Goal: Task Accomplishment & Management: Use online tool/utility

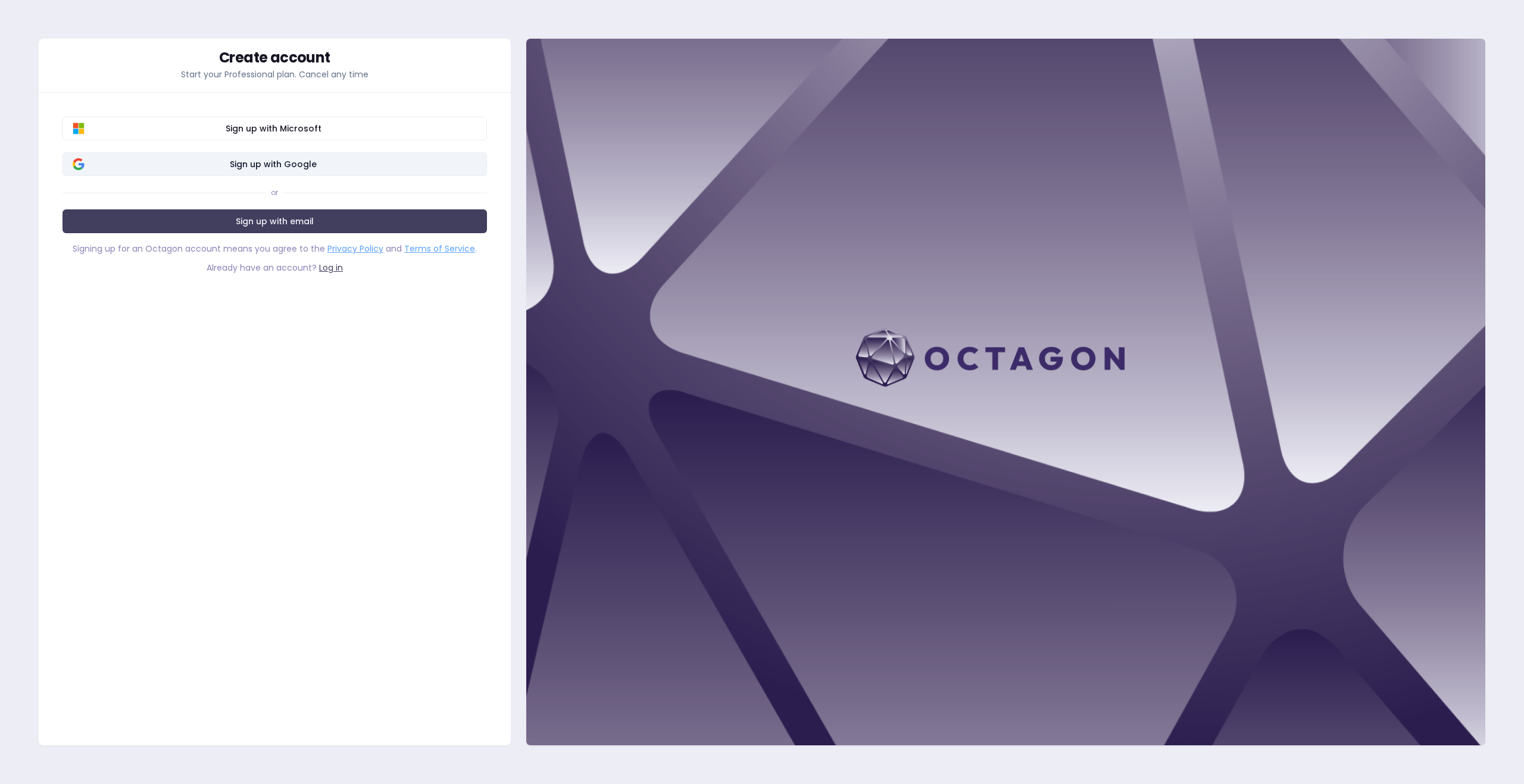
click at [286, 163] on span "Sign up with Google" at bounding box center [273, 164] width 407 height 12
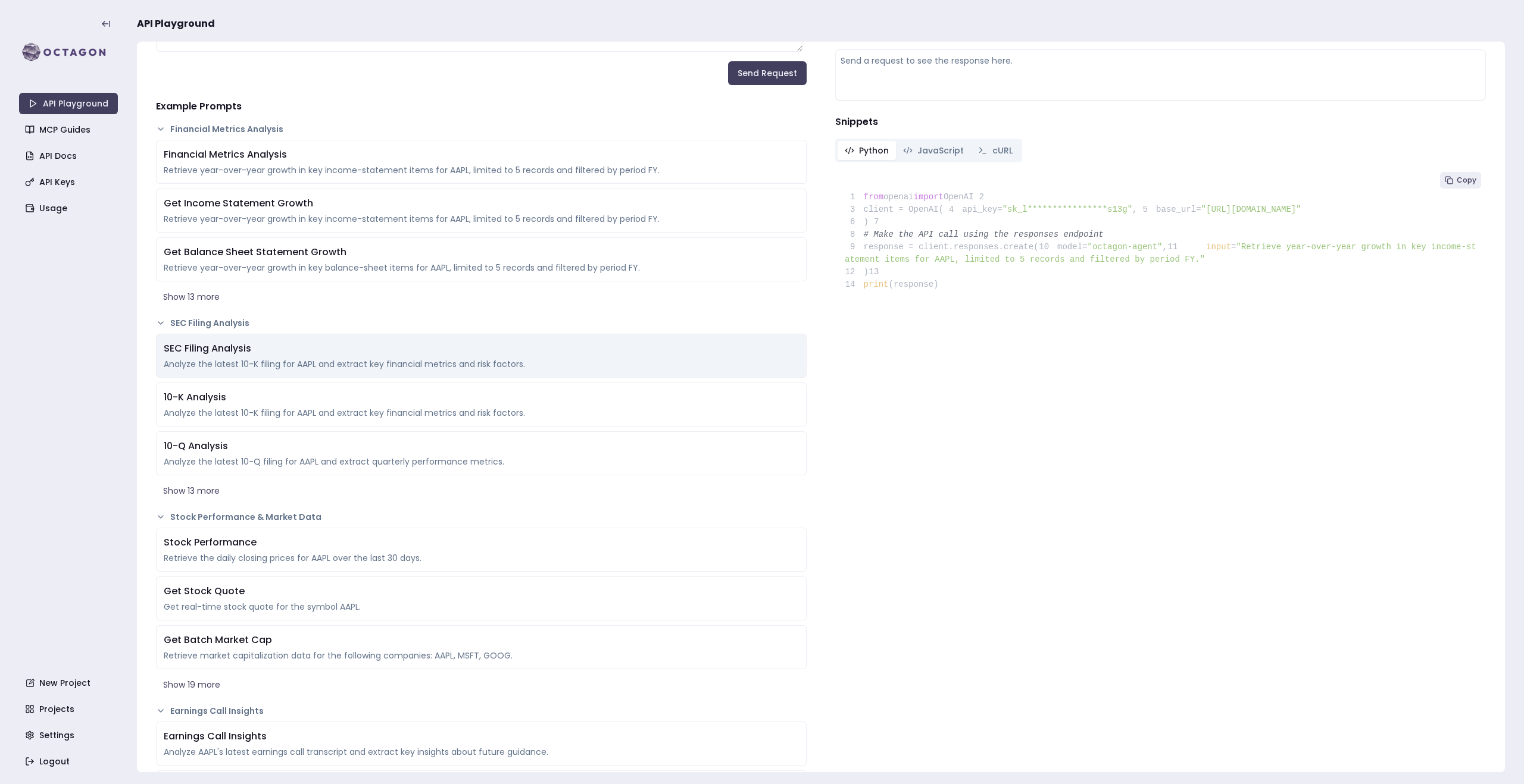
scroll to position [173, 0]
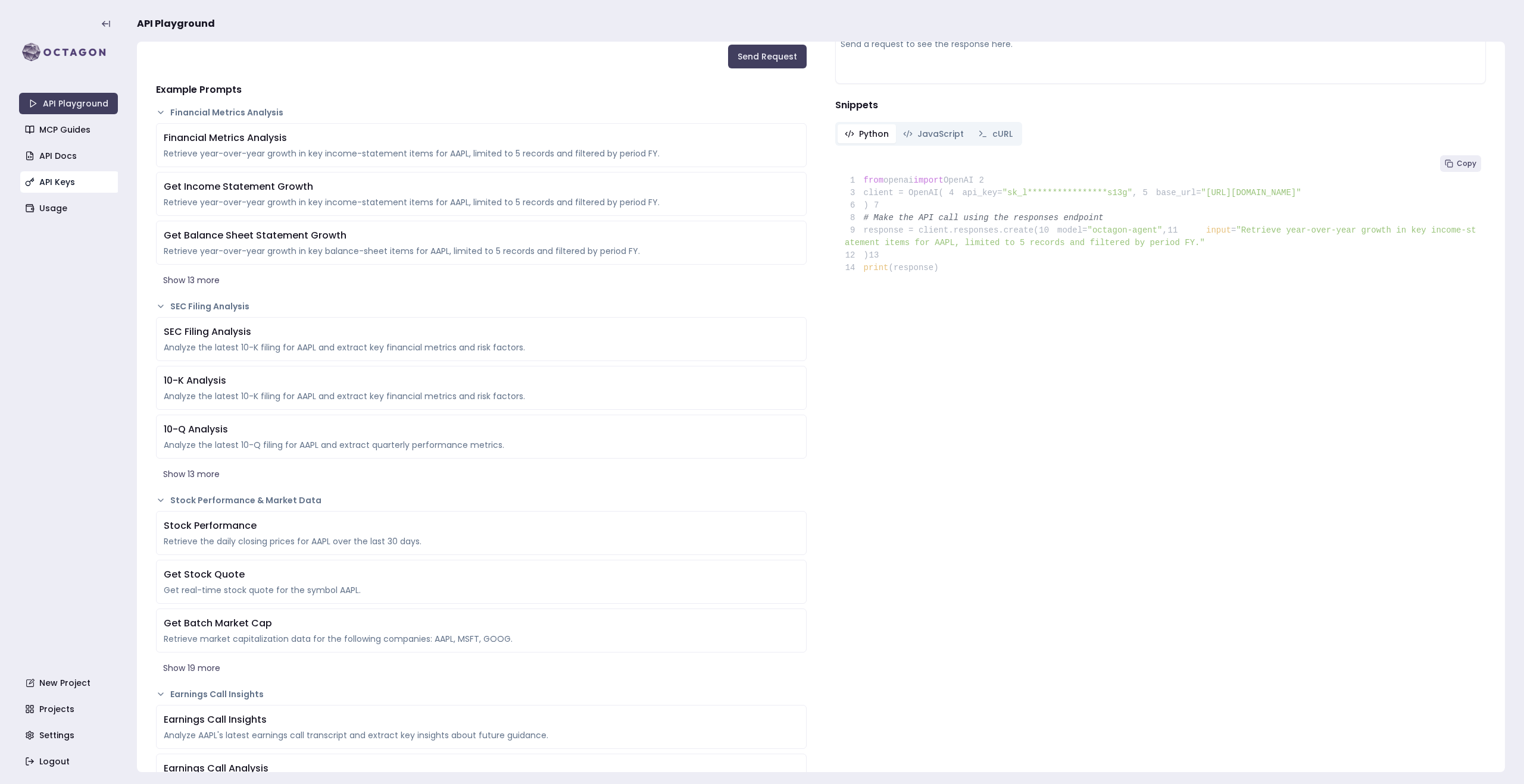
click at [57, 177] on link "API Keys" at bounding box center [70, 182] width 99 height 21
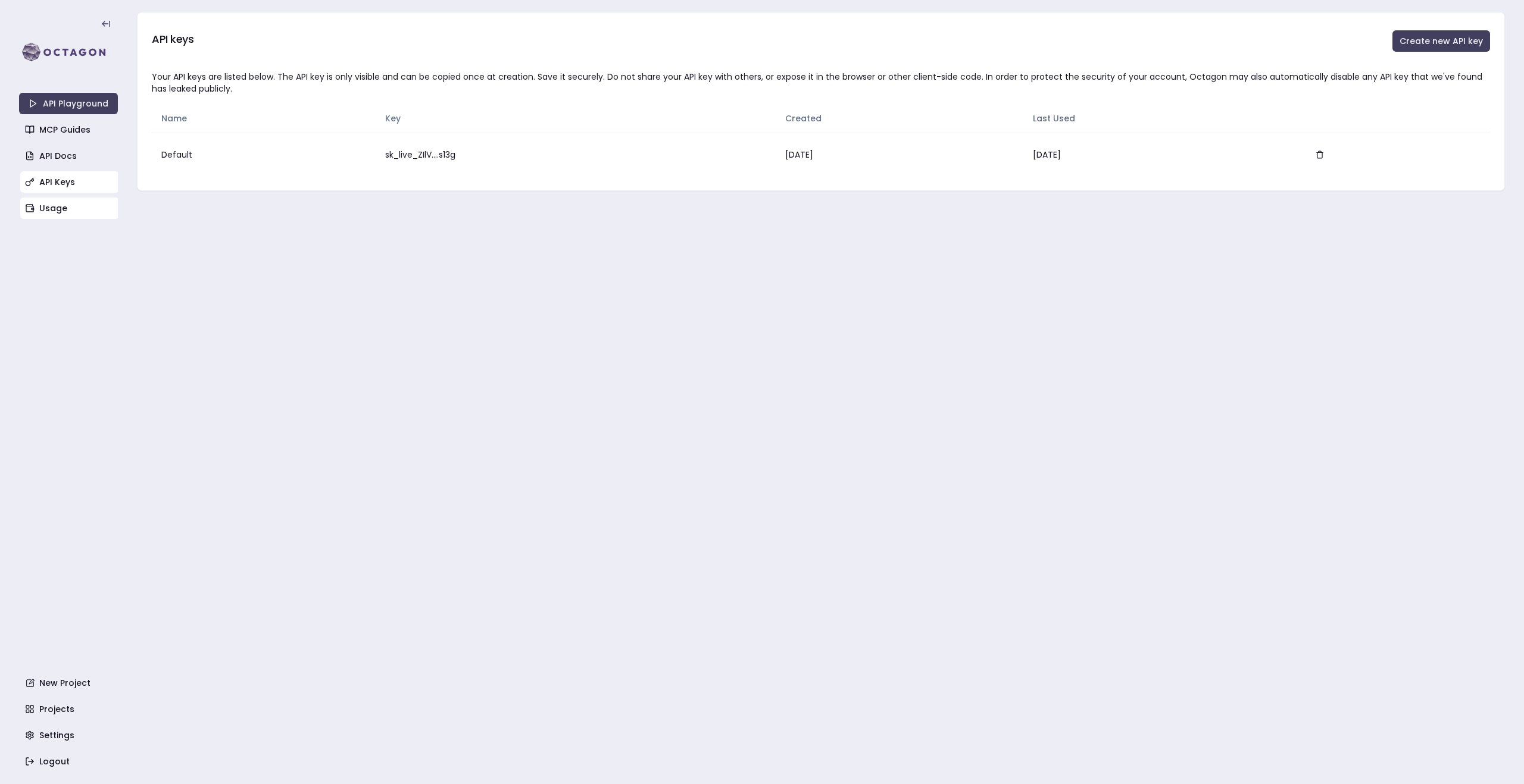
click at [58, 208] on link "Usage" at bounding box center [70, 208] width 99 height 21
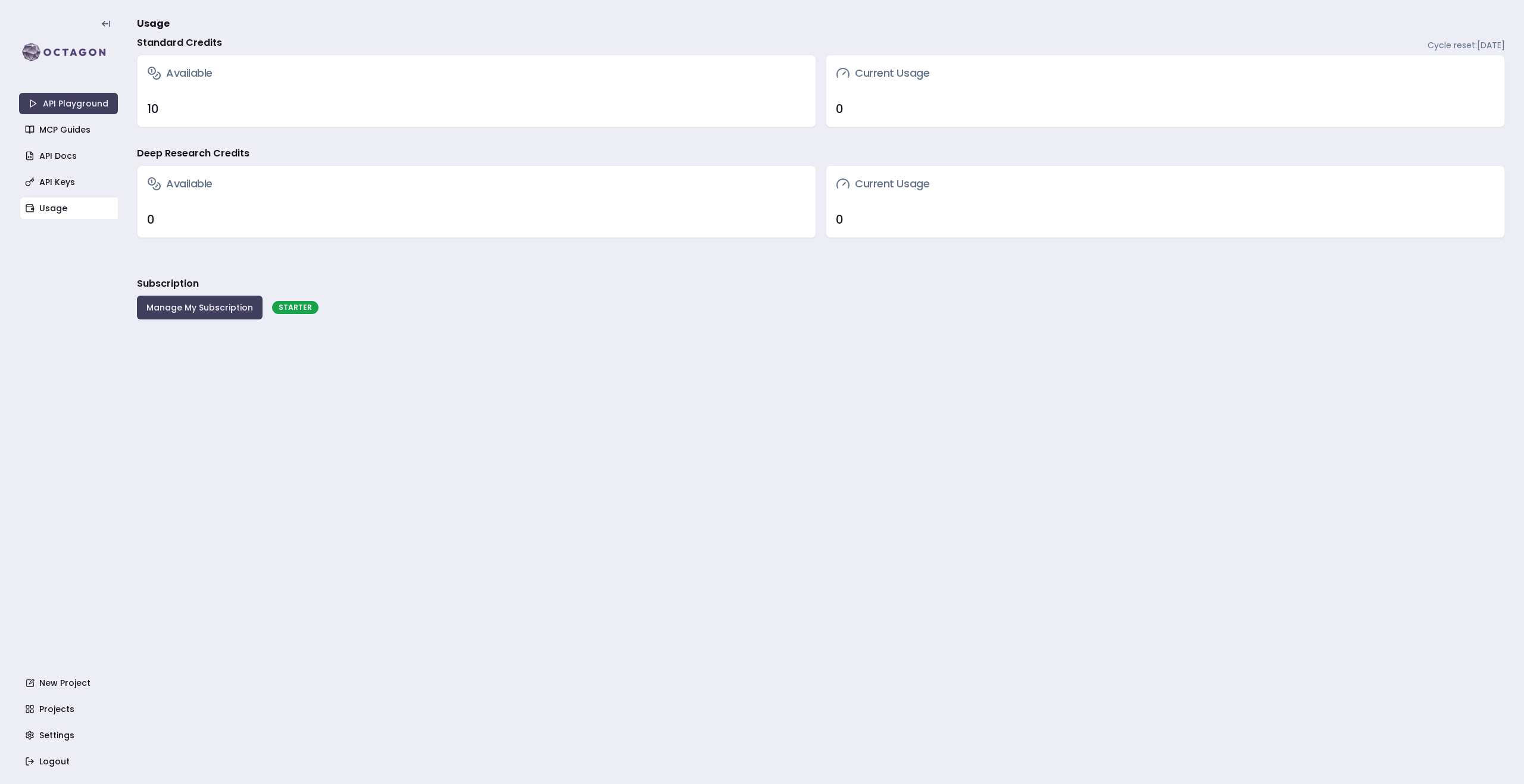
click at [290, 308] on div "STARTER" at bounding box center [295, 307] width 46 height 13
click at [214, 308] on button "Manage My Subscription" at bounding box center [199, 308] width 126 height 24
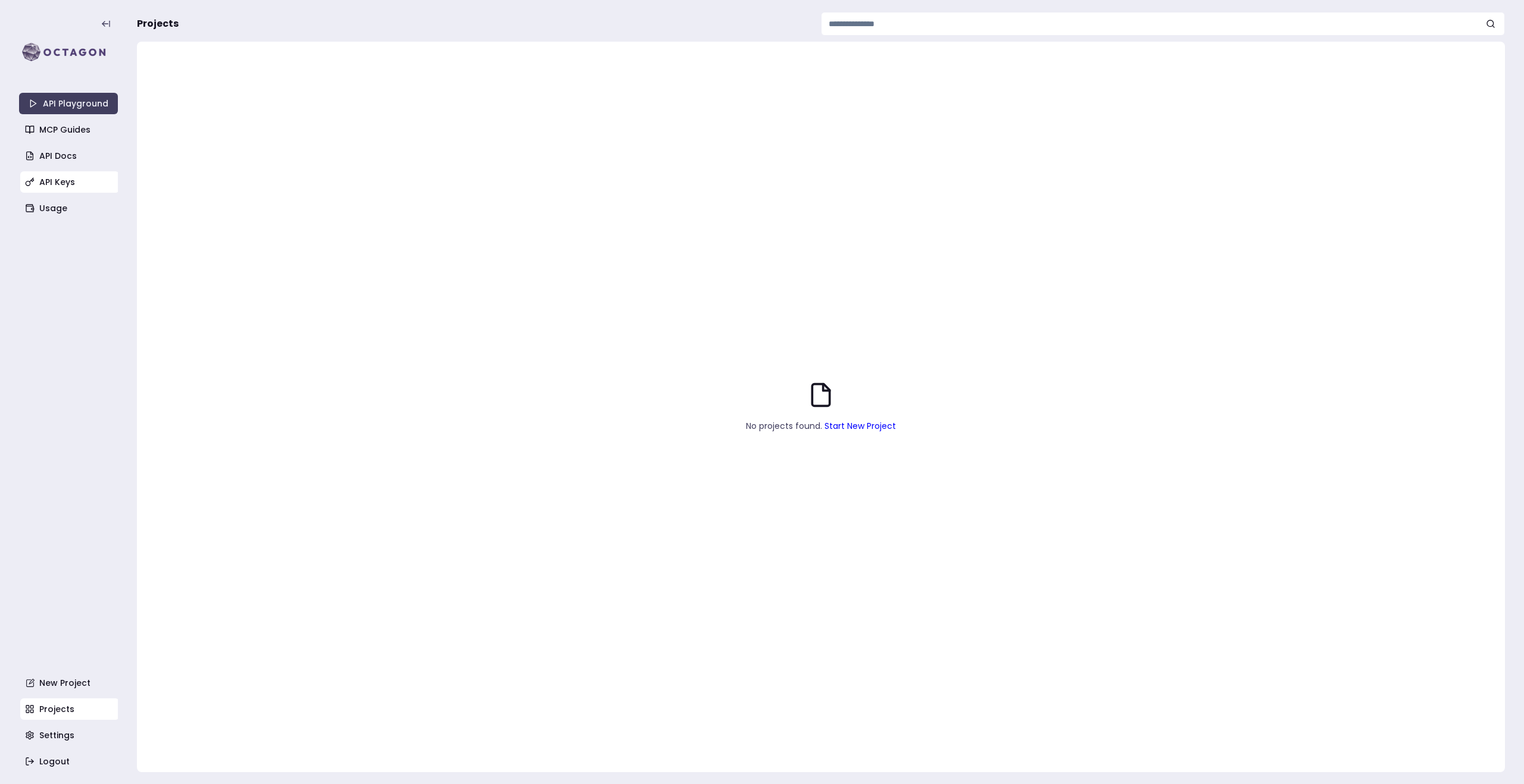
click at [77, 187] on link "API Keys" at bounding box center [70, 182] width 99 height 21
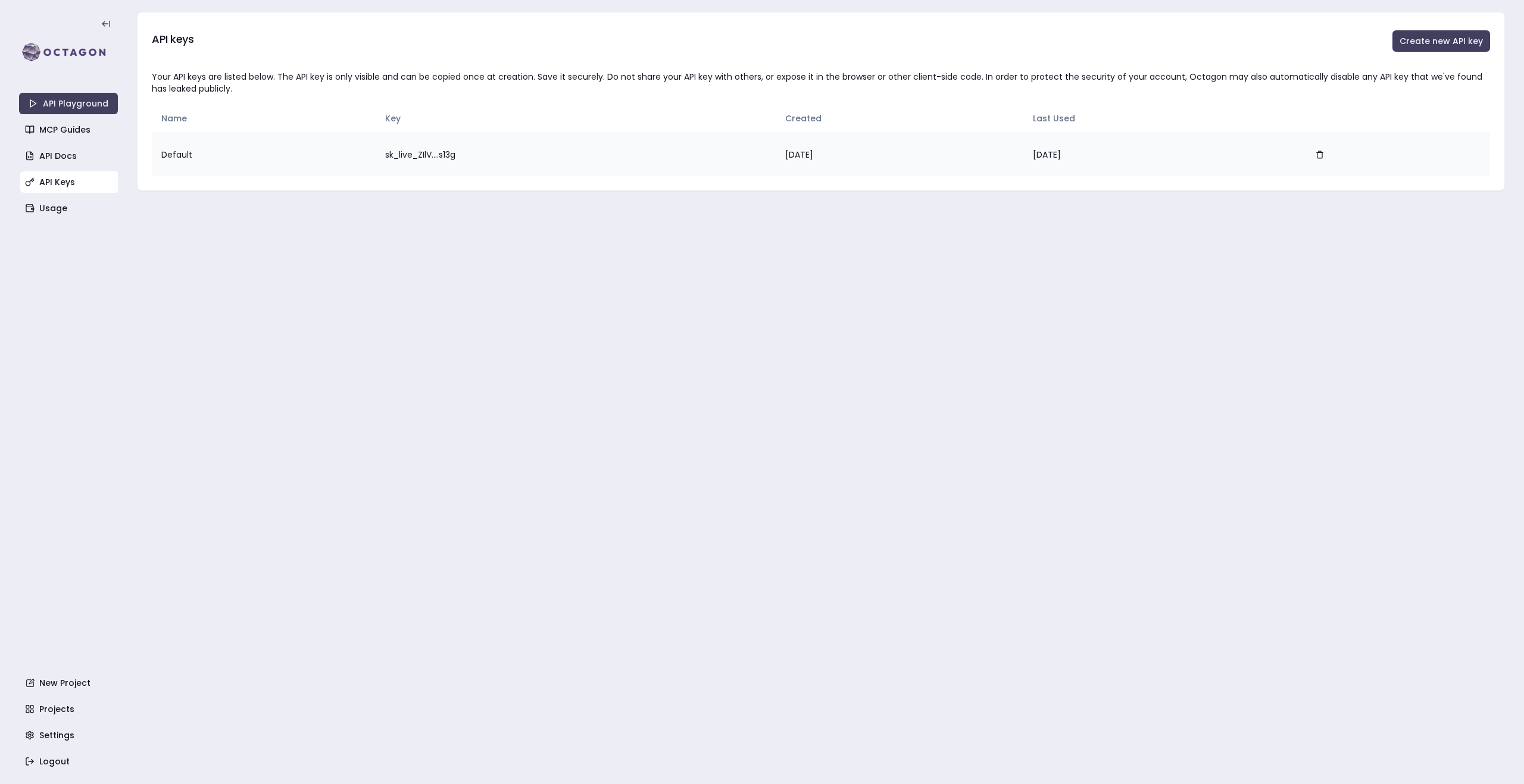
click at [408, 153] on td "sk_live_ZIlV....s13g" at bounding box center [576, 154] width 400 height 43
click at [1136, 193] on main "API keys Create new API key Your API keys are listed below. The API key is only…" at bounding box center [821, 392] width 1368 height 784
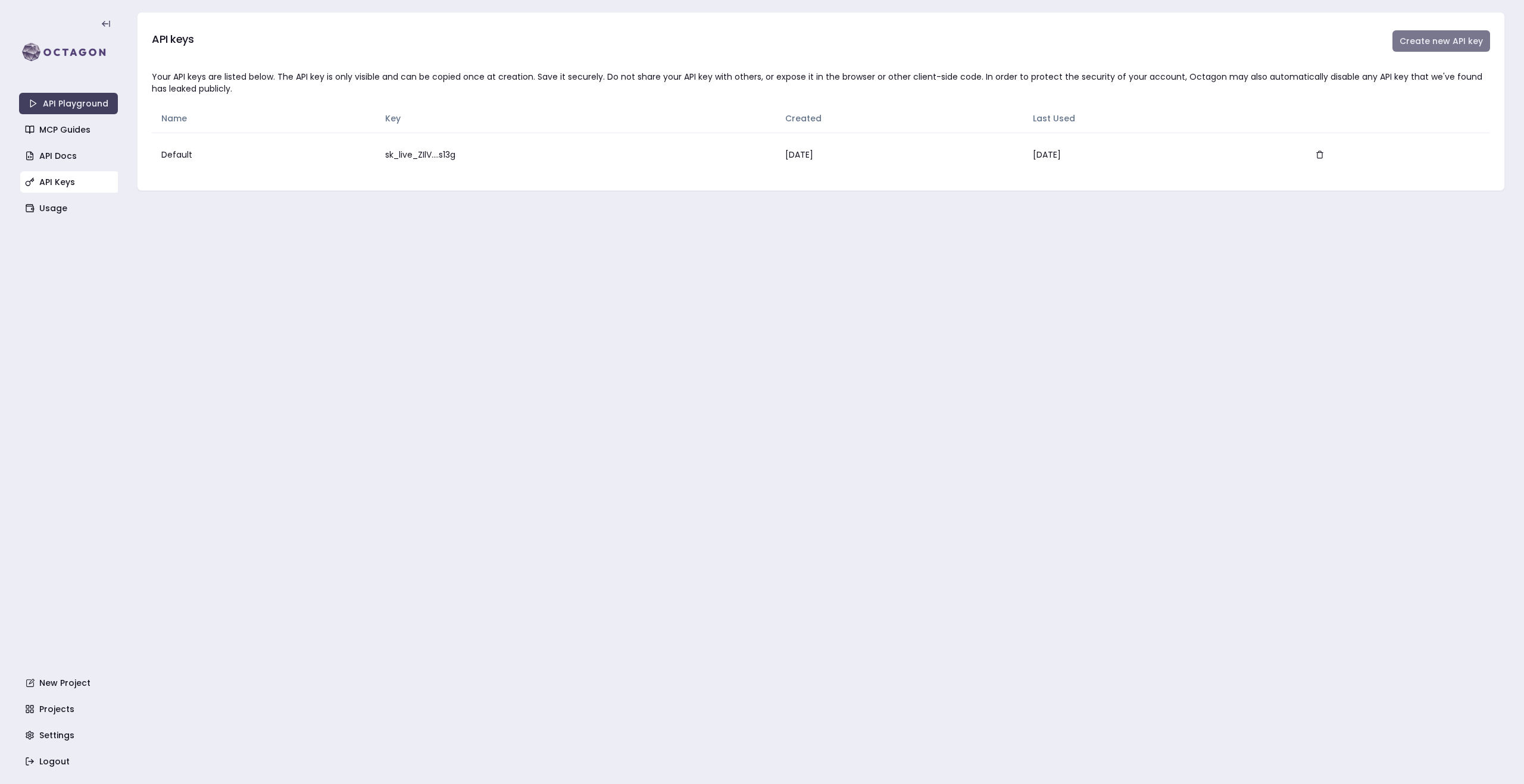
click at [1430, 40] on button "Create new API key" at bounding box center [1442, 41] width 98 height 21
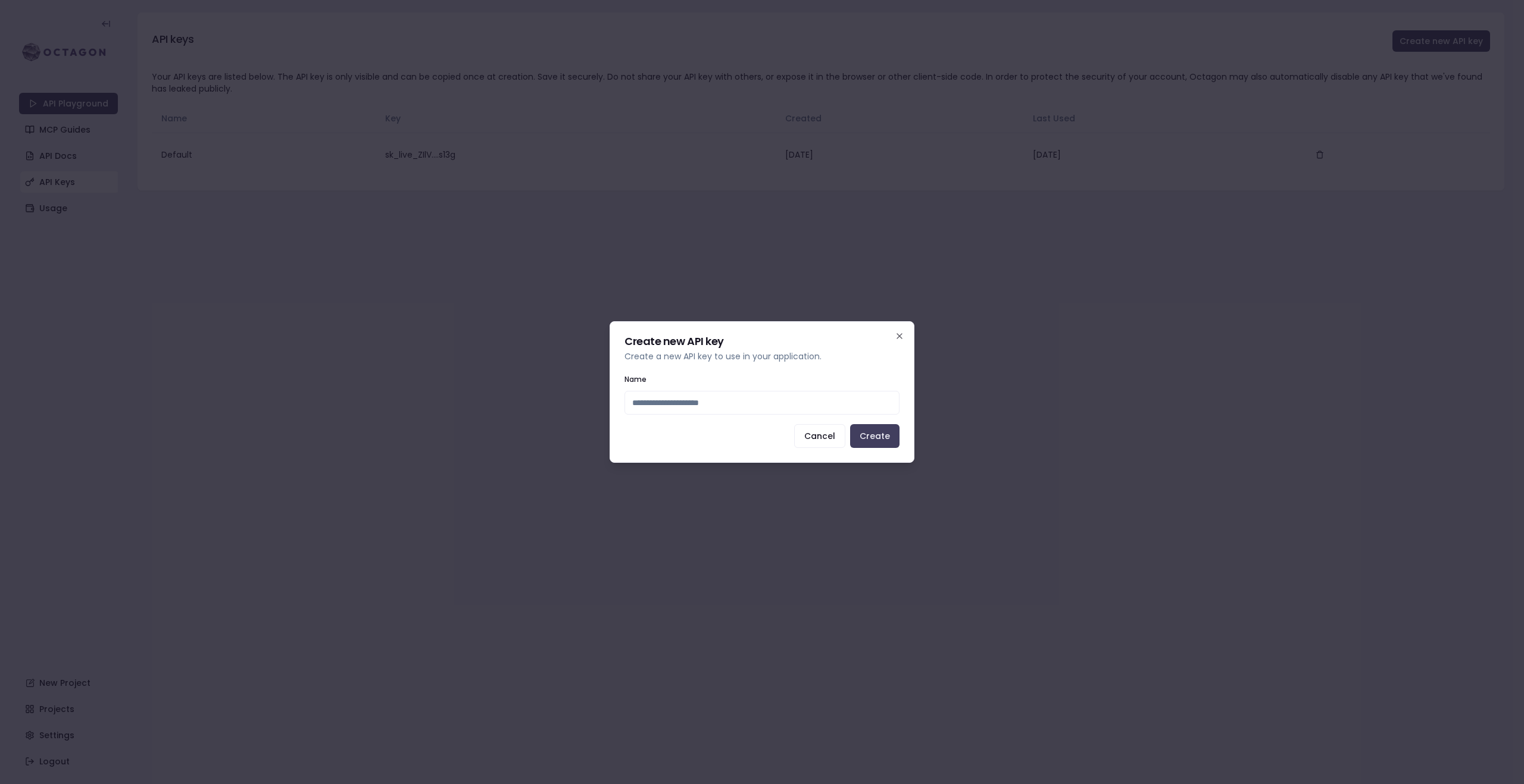
click at [811, 408] on input "Name" at bounding box center [762, 403] width 275 height 24
type input "****"
click at [877, 441] on button "Create" at bounding box center [875, 436] width 50 height 24
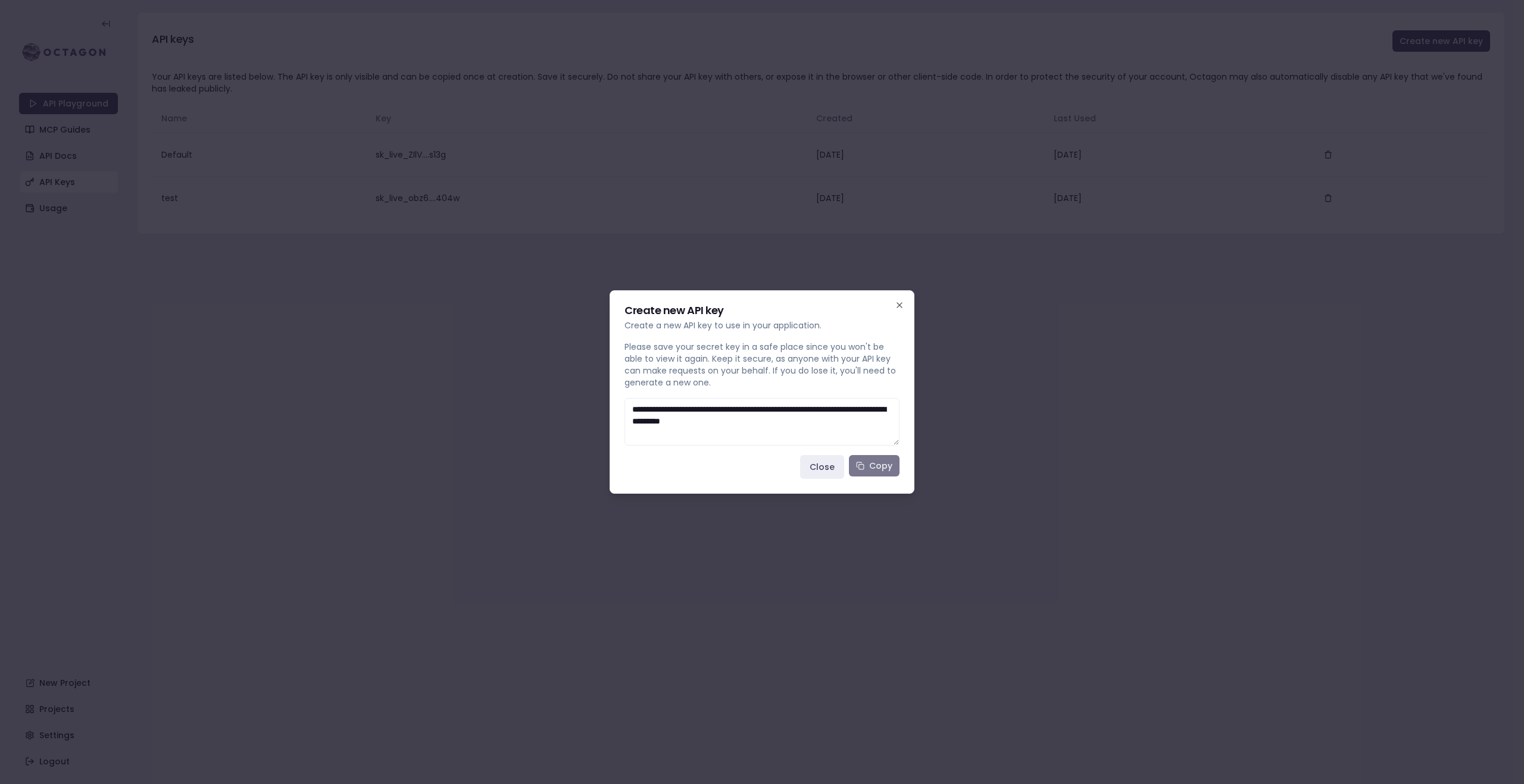
click at [878, 467] on button "Copy" at bounding box center [874, 466] width 50 height 21
click at [903, 304] on icon "button" at bounding box center [899, 305] width 9 height 9
